Goal: Task Accomplishment & Management: Manage account settings

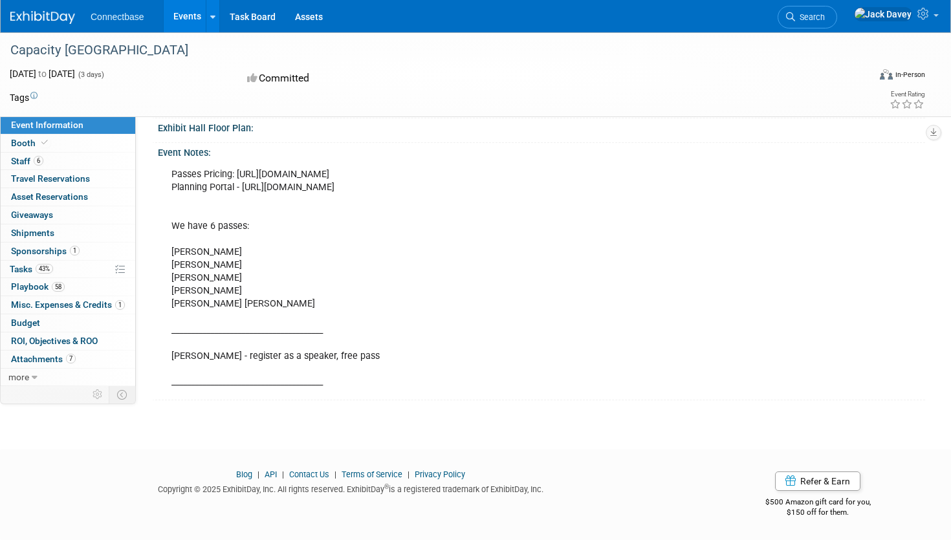
scroll to position [341, 0]
click at [52, 288] on span "58" at bounding box center [58, 287] width 13 height 10
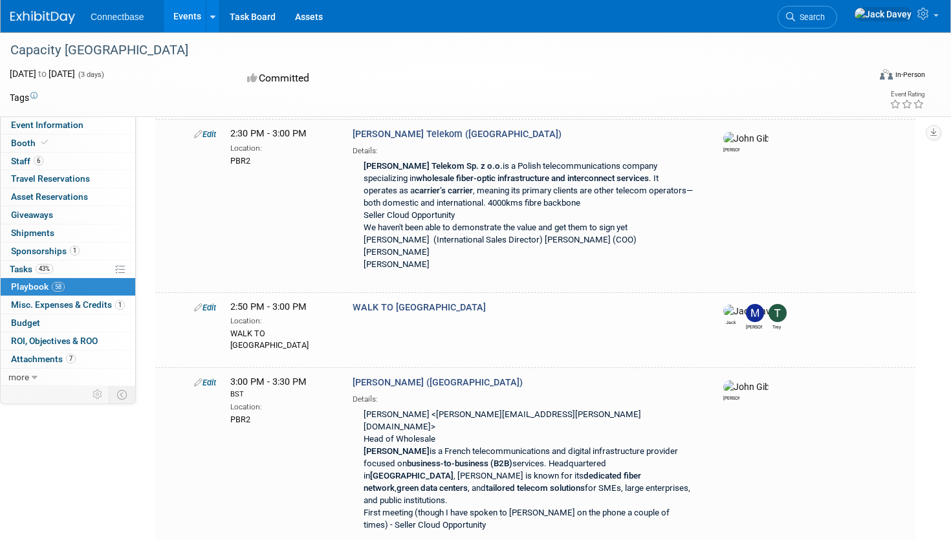
scroll to position [4908, 0]
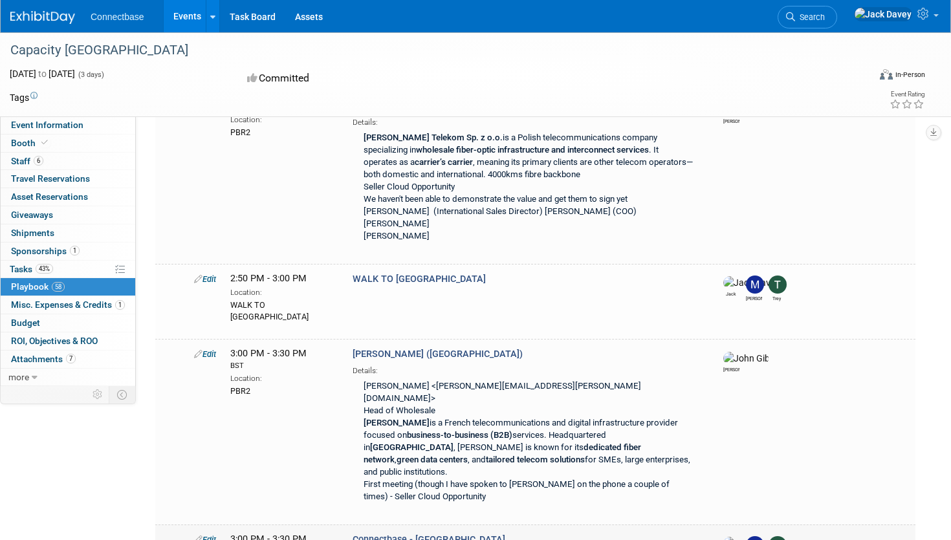
click at [203, 535] on link "Edit" at bounding box center [205, 540] width 22 height 10
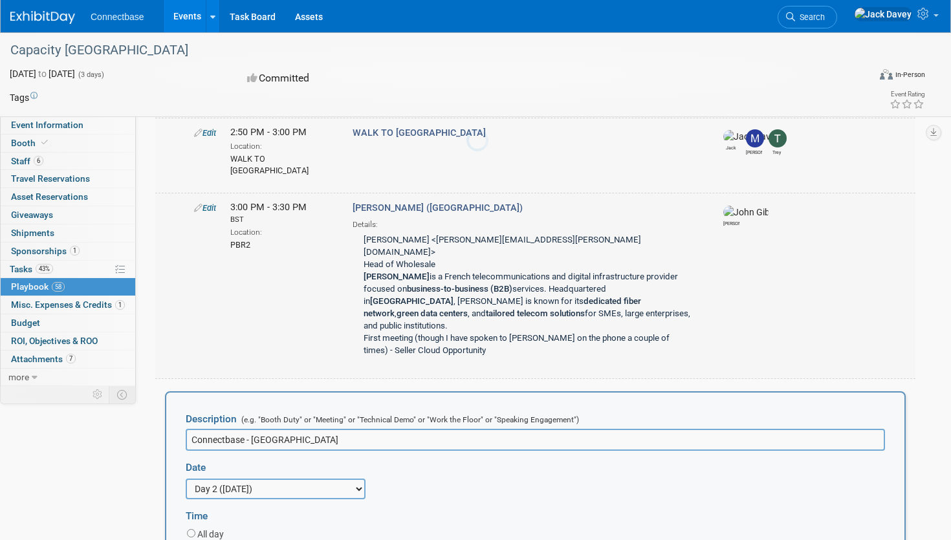
scroll to position [5053, 0]
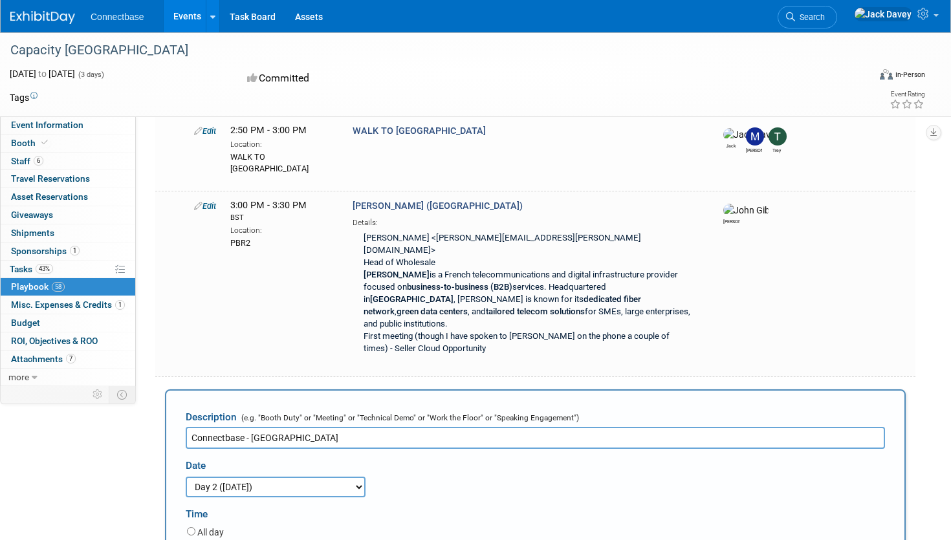
type input "3:30 PM"
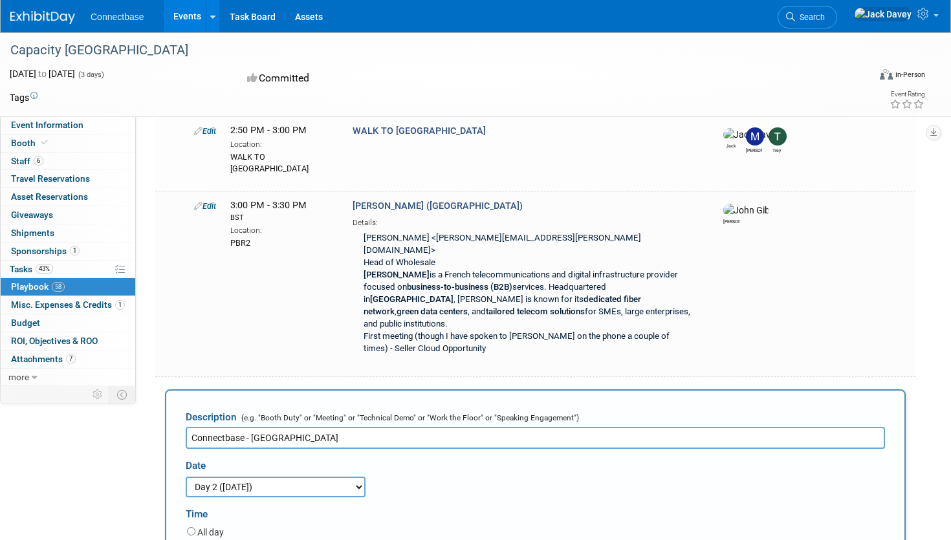
type input "4:00 PM"
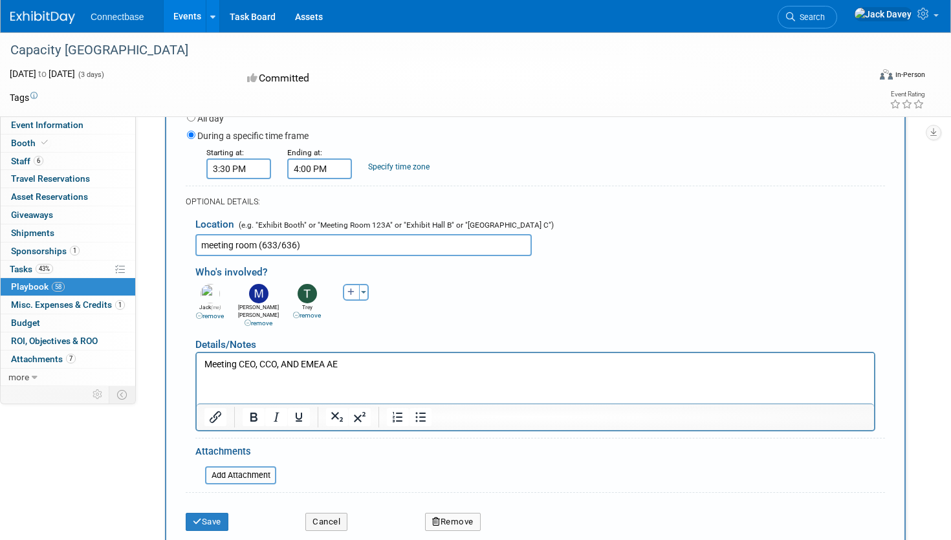
scroll to position [5495, 0]
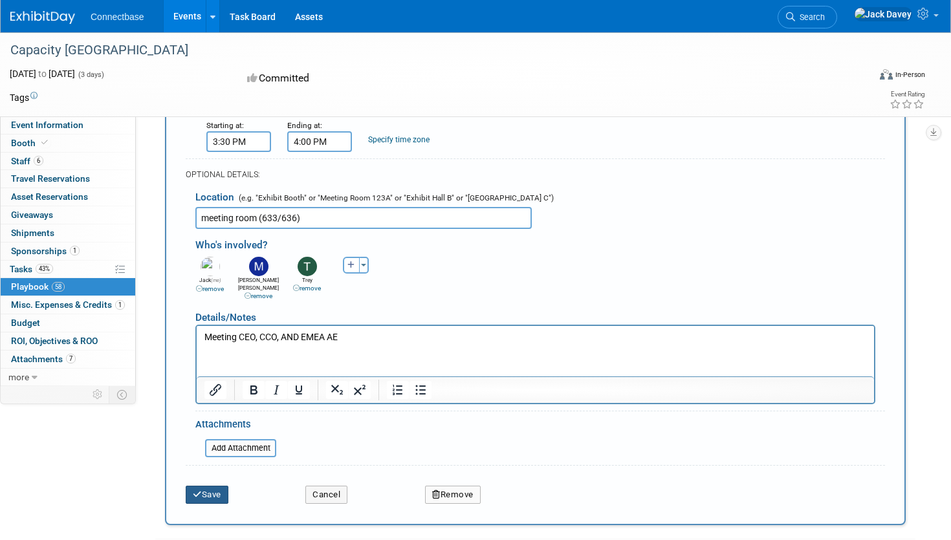
click at [204, 486] on button "Save" at bounding box center [207, 495] width 43 height 18
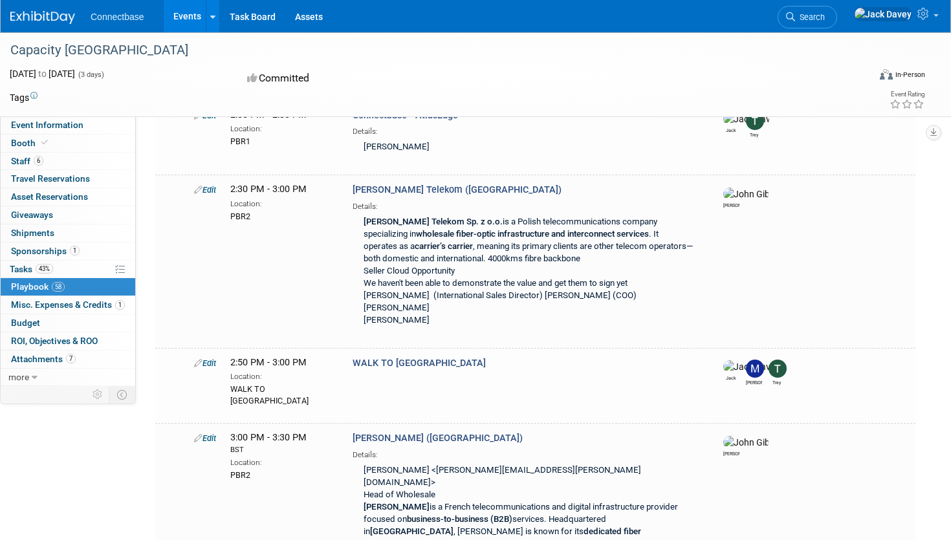
scroll to position [4724, 0]
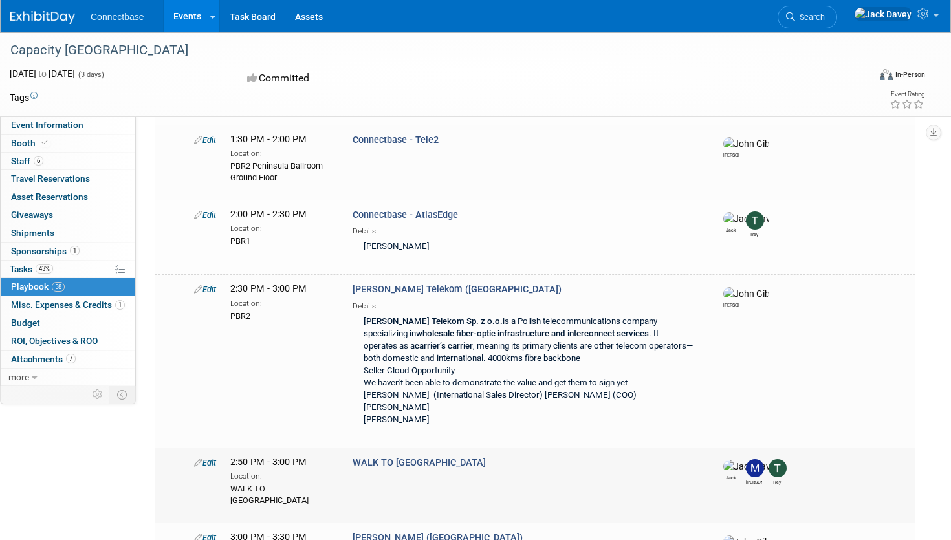
click at [216, 458] on link "Edit" at bounding box center [205, 463] width 22 height 10
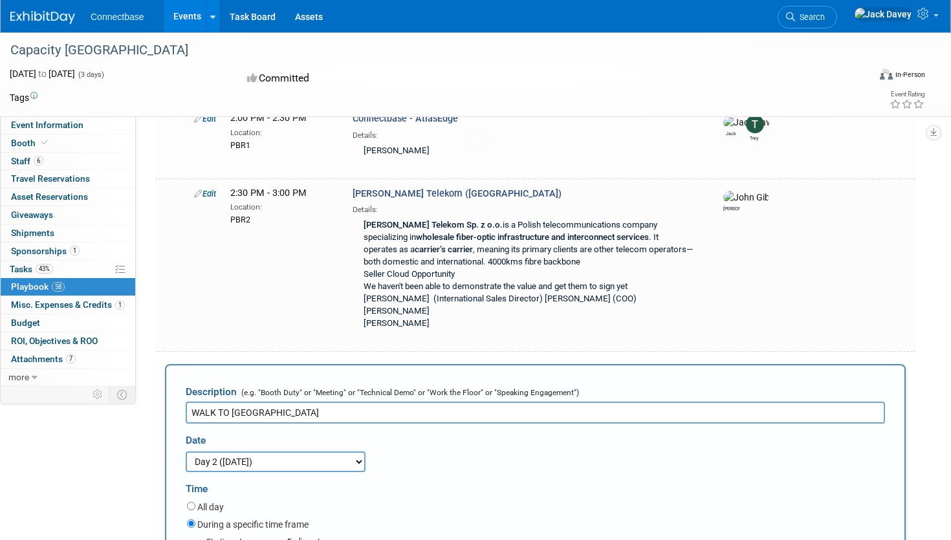
scroll to position [0, 0]
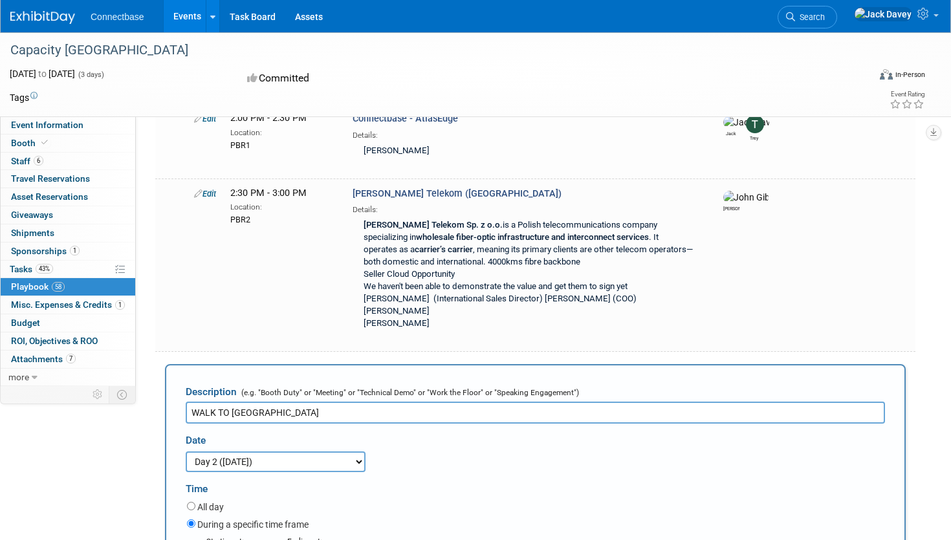
type input "3:20 PM"
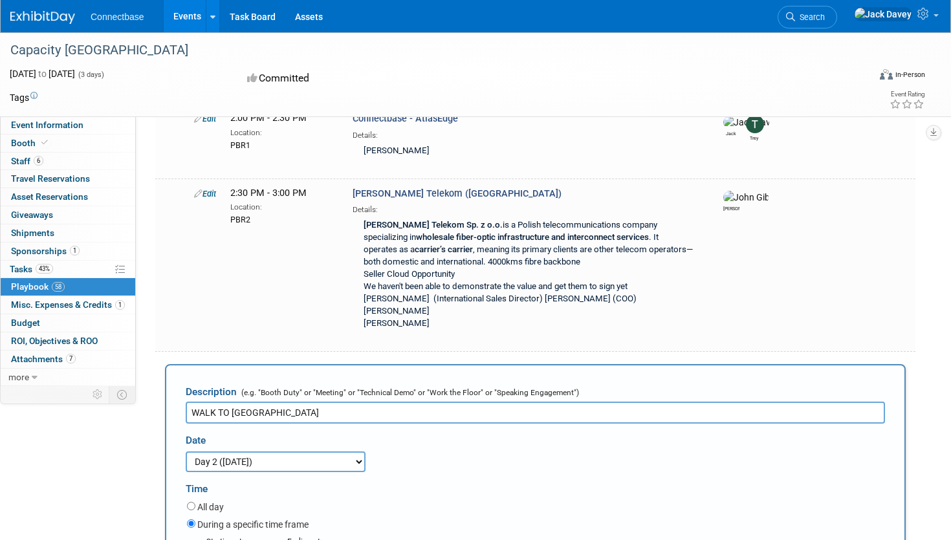
type input "3:30 PM"
click at [443, 517] on div "During a specific time frame" at bounding box center [536, 525] width 698 height 17
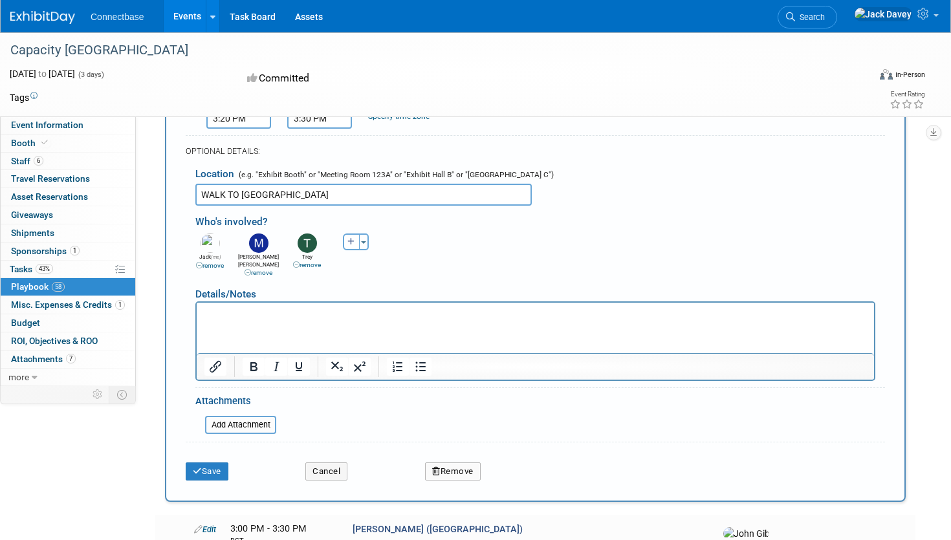
scroll to position [5260, 0]
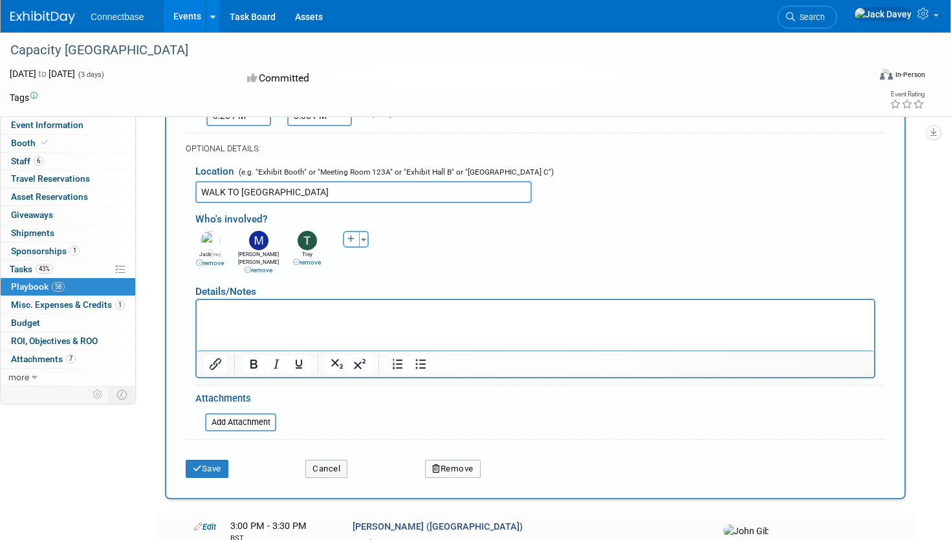
click at [208, 451] on div "Save" at bounding box center [236, 464] width 120 height 27
click at [210, 460] on button "Save" at bounding box center [207, 469] width 43 height 18
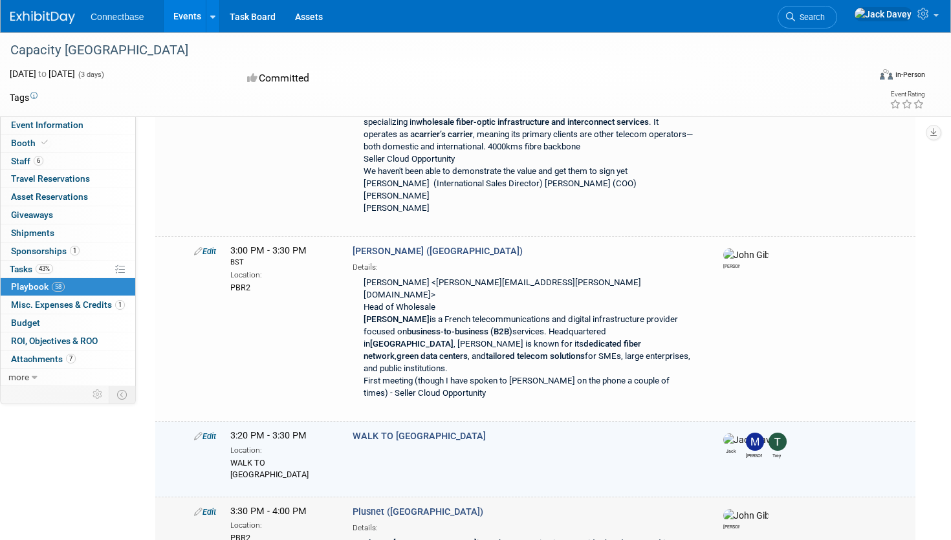
scroll to position [4966, 0]
